Goal: Understand site structure: Understand site structure

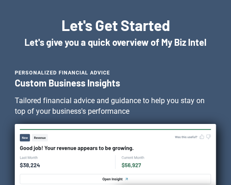
click at [104, 179] on icon at bounding box center [112, 178] width 20 height 3
click at [108, 174] on rect at bounding box center [115, 179] width 191 height 10
click at [125, 165] on rect at bounding box center [115, 156] width 201 height 65
click at [123, 163] on rect at bounding box center [115, 156] width 201 height 65
click at [40, 137] on rect at bounding box center [40, 137] width 16 height 7
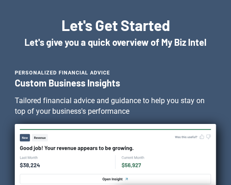
click at [42, 146] on icon at bounding box center [76, 148] width 113 height 5
click at [23, 137] on icon at bounding box center [25, 138] width 6 height 2
click at [29, 164] on rect at bounding box center [115, 156] width 201 height 65
click at [133, 168] on rect at bounding box center [115, 156] width 201 height 65
click at [113, 177] on rect at bounding box center [115, 179] width 191 height 10
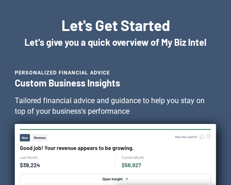
click at [112, 179] on rect at bounding box center [115, 179] width 191 height 10
click at [125, 179] on rect at bounding box center [115, 179] width 191 height 10
click at [130, 165] on icon at bounding box center [131, 164] width 19 height 5
click at [142, 162] on rect at bounding box center [115, 156] width 201 height 65
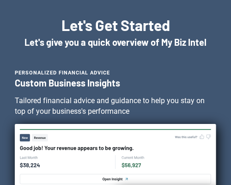
click at [143, 162] on rect at bounding box center [115, 156] width 201 height 65
